Goal: Task Accomplishment & Management: Manage account settings

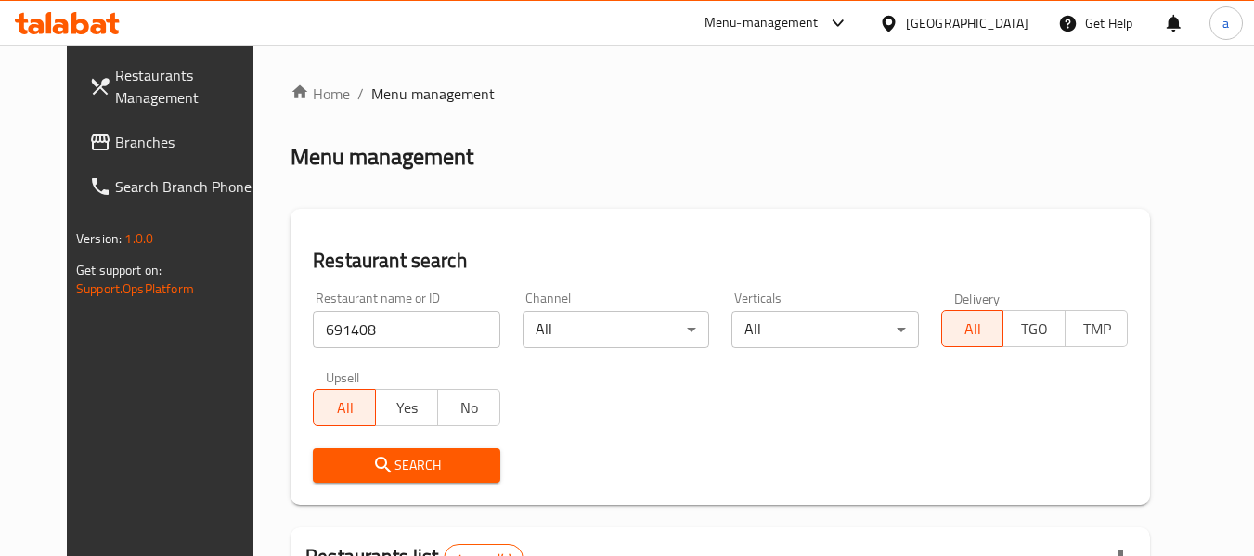
scroll to position [256, 0]
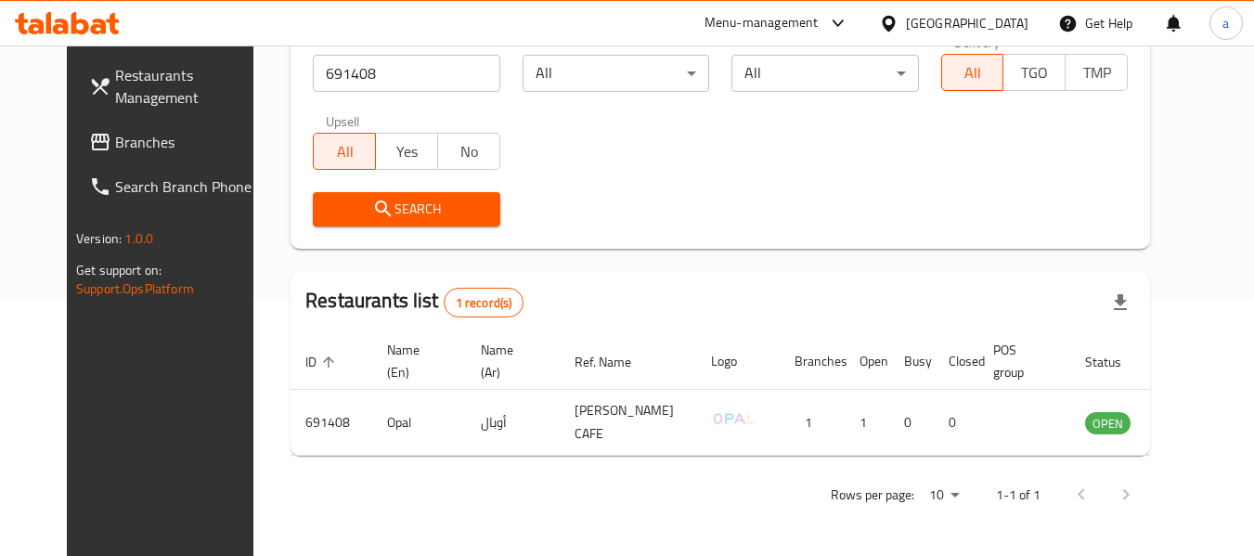
click at [962, 22] on div "[GEOGRAPHIC_DATA]" at bounding box center [967, 23] width 123 height 20
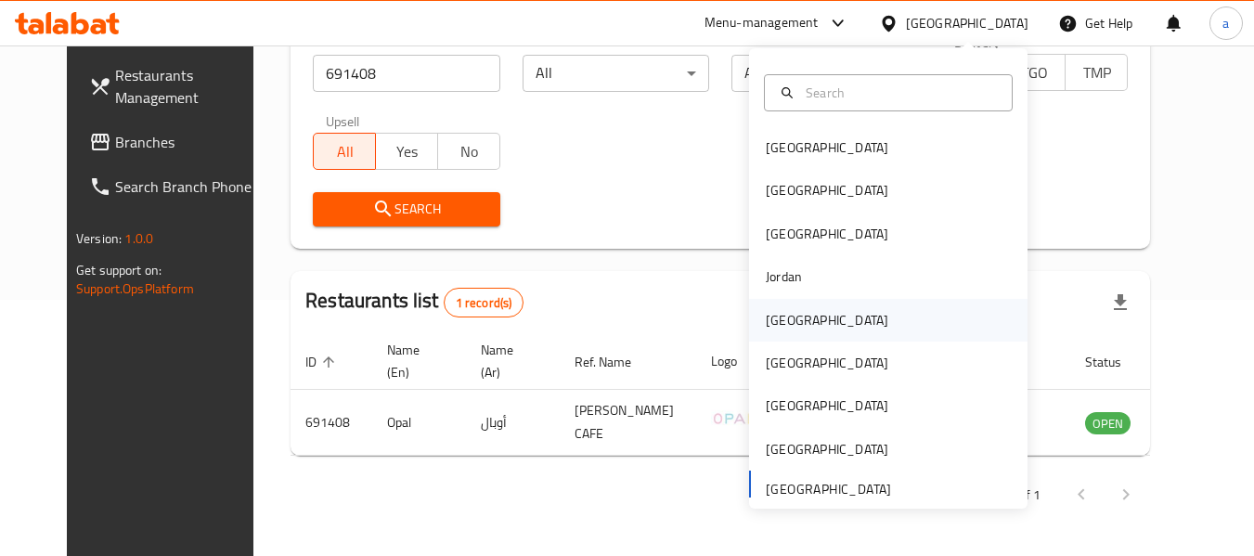
click at [803, 326] on div "[GEOGRAPHIC_DATA]" at bounding box center [827, 320] width 152 height 43
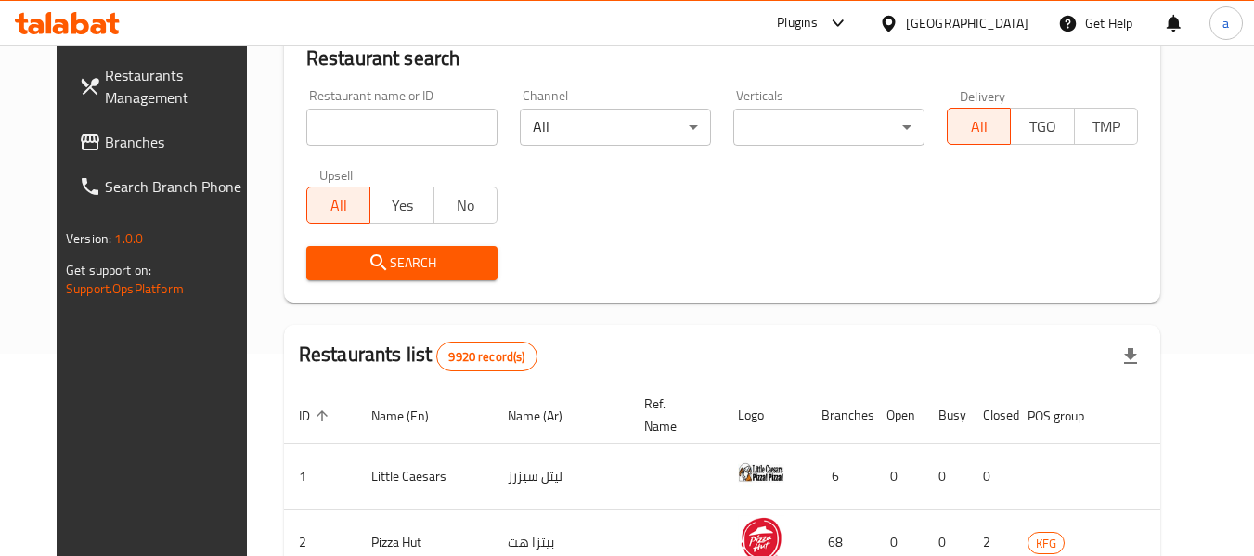
scroll to position [256, 0]
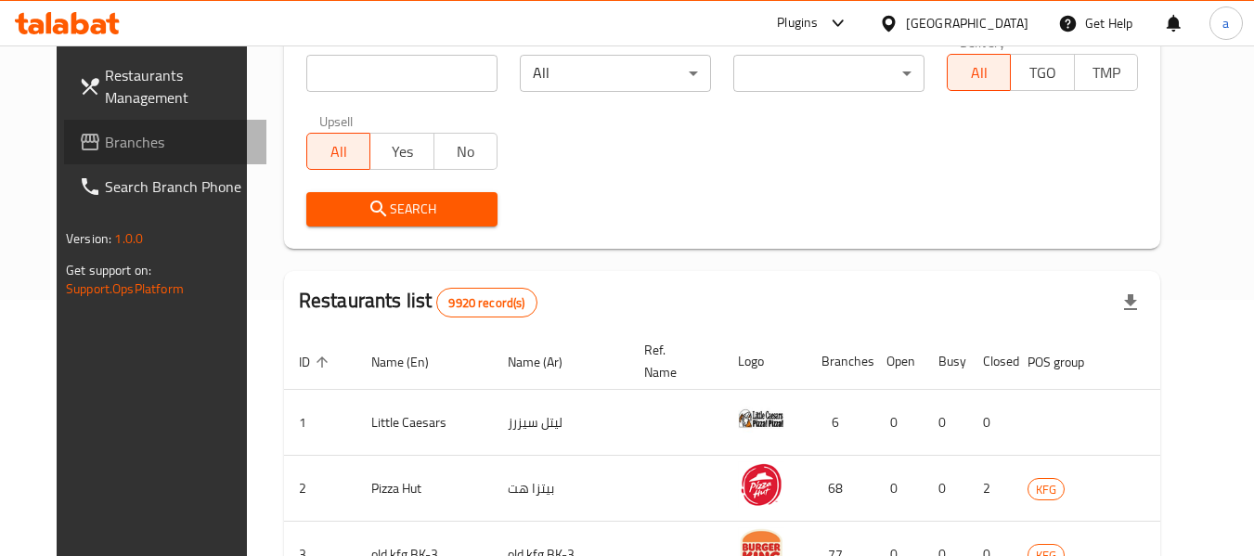
click at [130, 127] on link "Branches" at bounding box center [165, 142] width 202 height 45
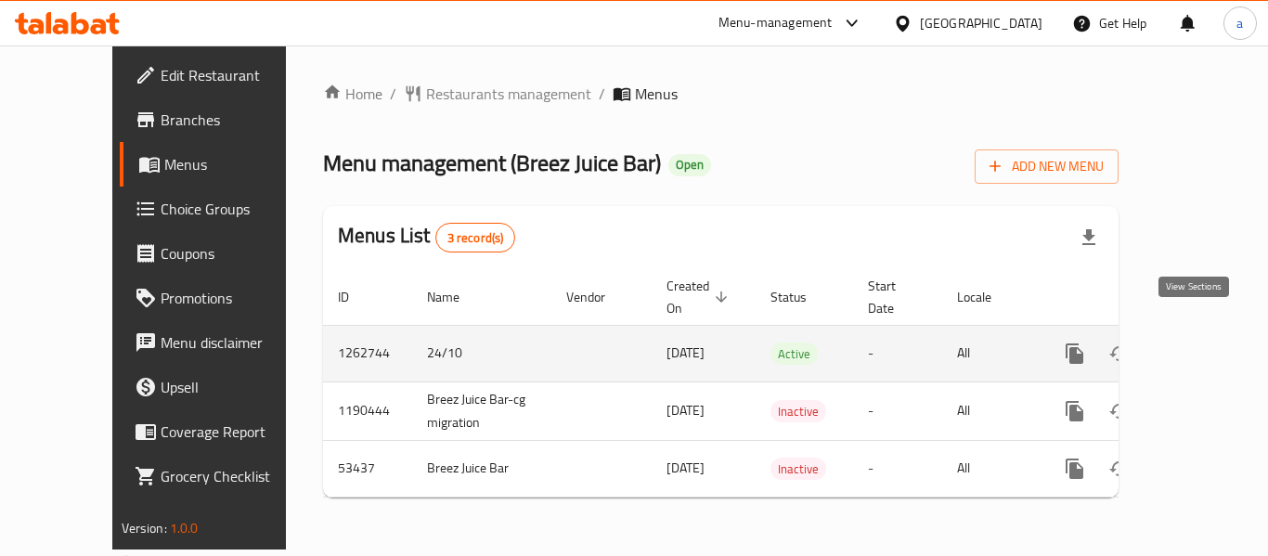
click at [1200, 345] on icon "enhanced table" at bounding box center [1208, 353] width 17 height 17
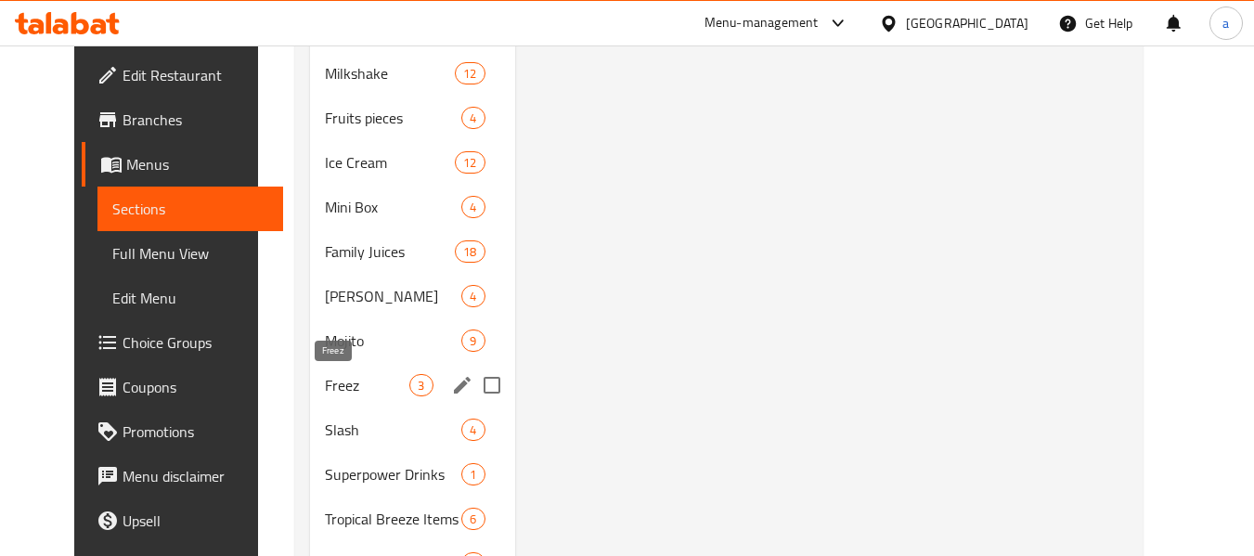
scroll to position [928, 0]
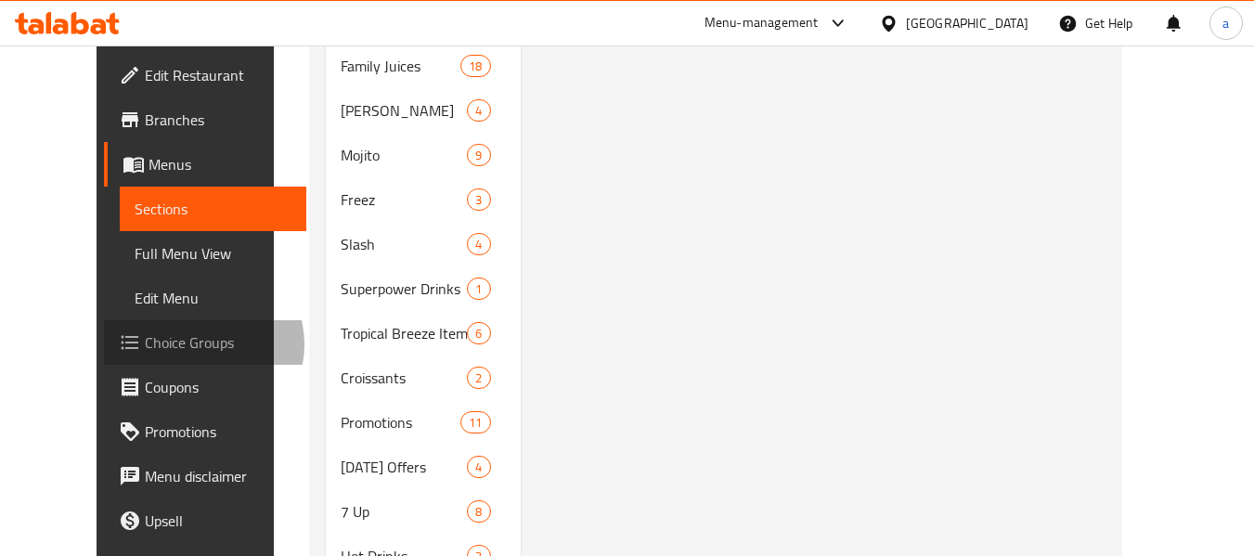
click at [145, 344] on span "Choice Groups" at bounding box center [218, 342] width 147 height 22
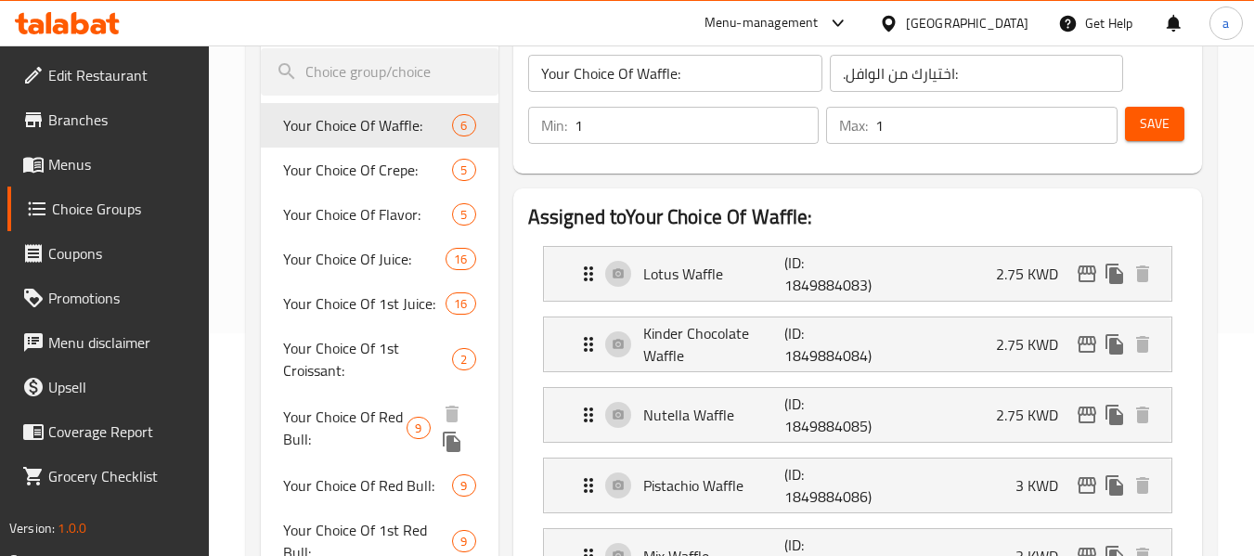
scroll to position [93, 0]
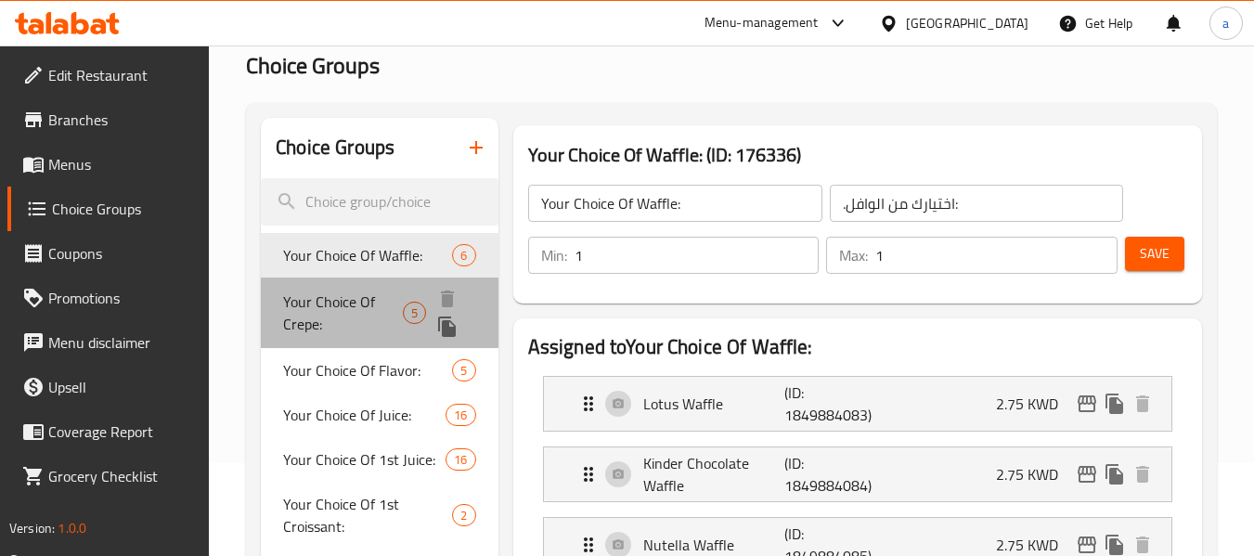
click at [362, 301] on span "Your Choice Of Crepe:" at bounding box center [343, 313] width 120 height 45
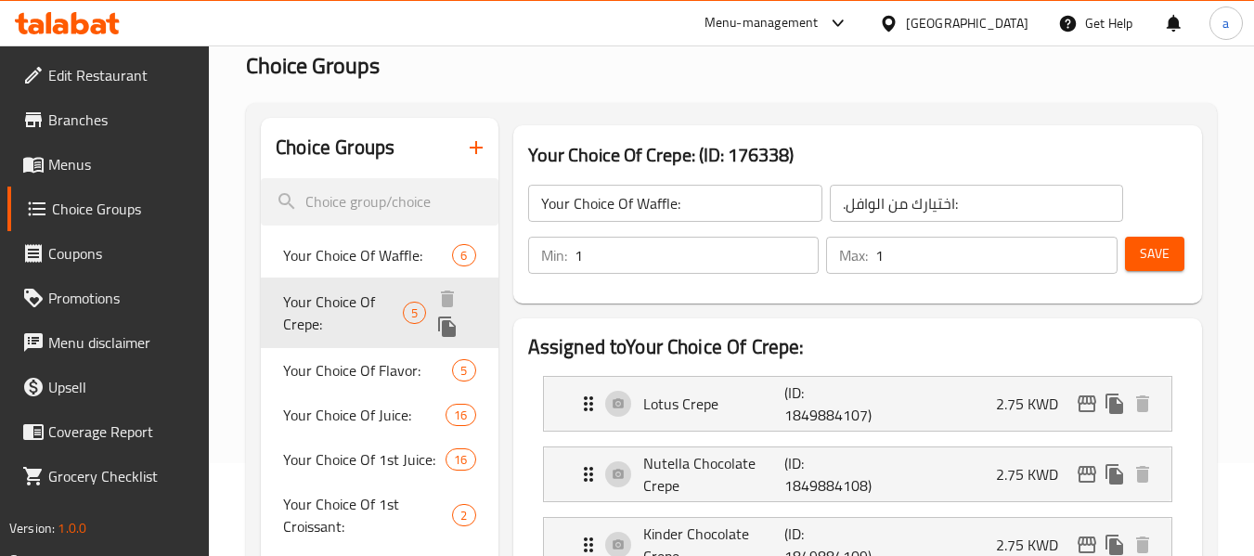
type input "Your Choice Of Crepe:"
type input "اختيارك من الكريب:"
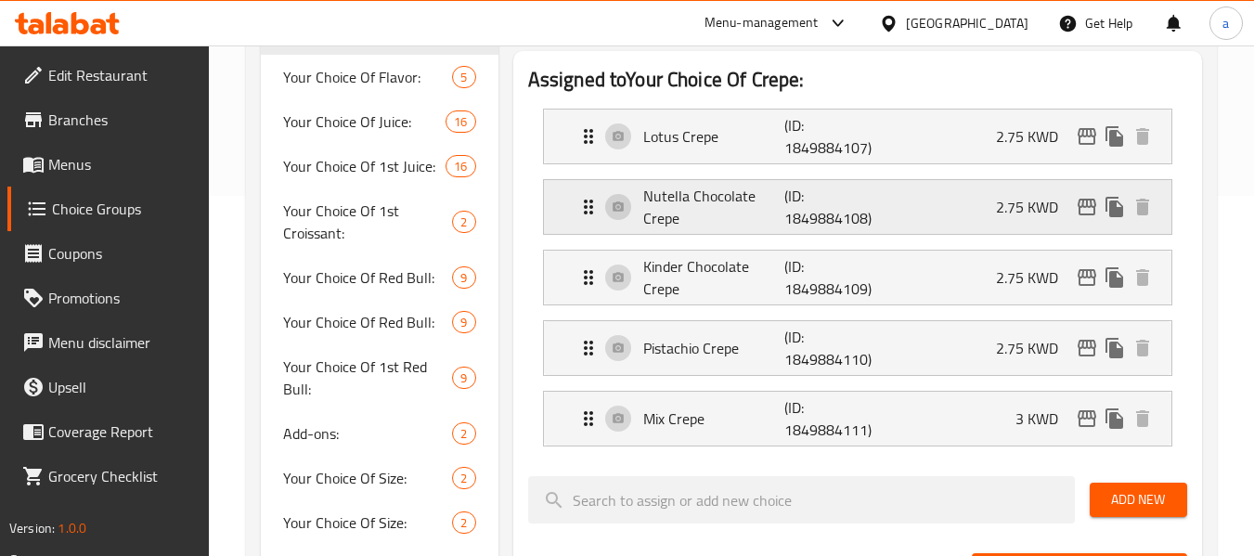
scroll to position [371, 0]
